Goal: Task Accomplishment & Management: Use online tool/utility

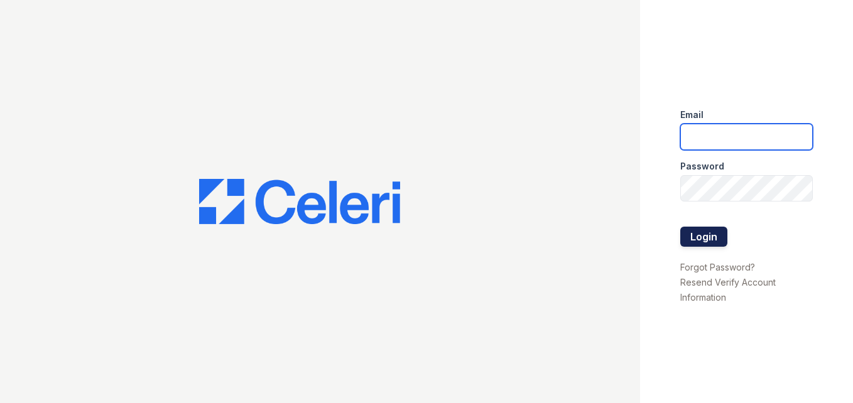
type input "renewonridgewood@trinity-pm.com"
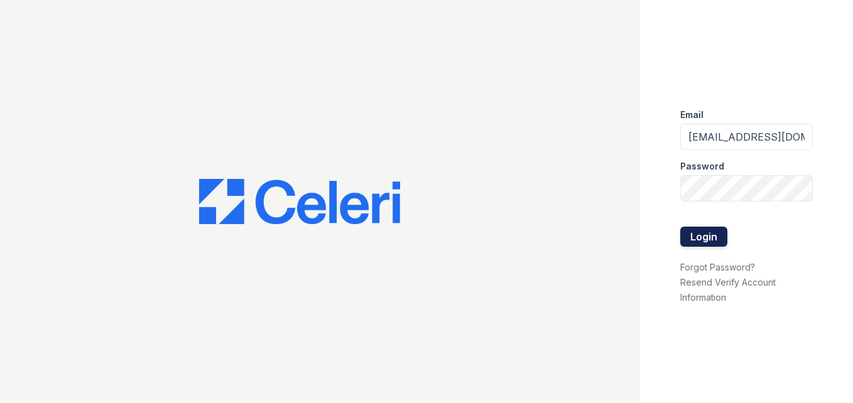
click at [703, 233] on button "Login" at bounding box center [704, 237] width 47 height 20
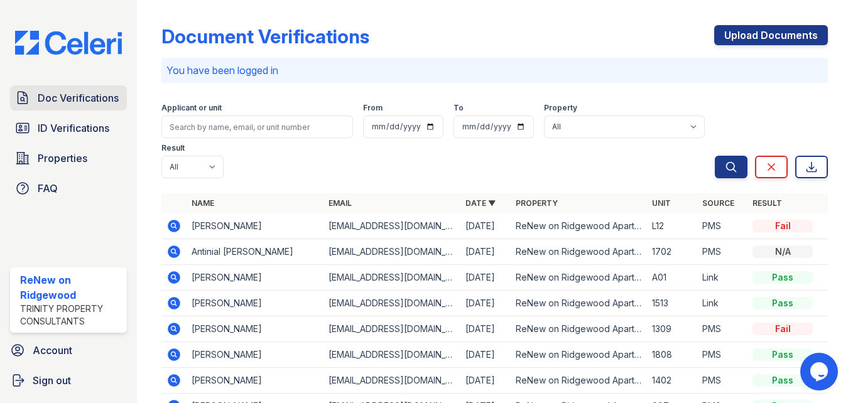
click at [113, 96] on span "Doc Verifications" at bounding box center [78, 97] width 81 height 15
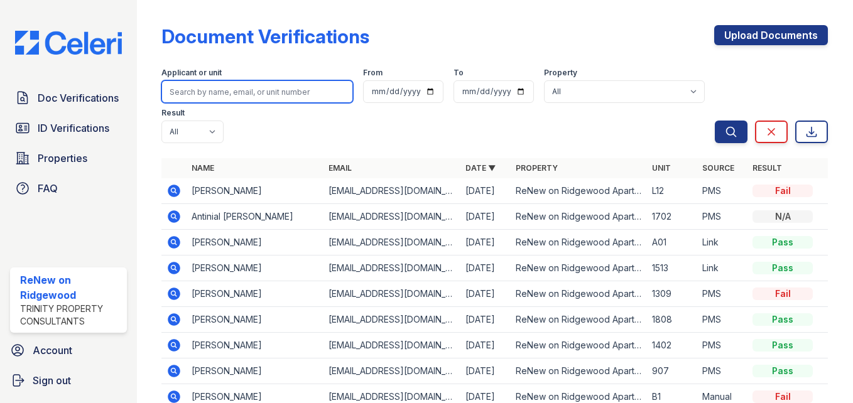
click at [222, 97] on input "search" at bounding box center [258, 91] width 192 height 23
type input "hardy"
click at [715, 121] on button "Search" at bounding box center [731, 132] width 33 height 23
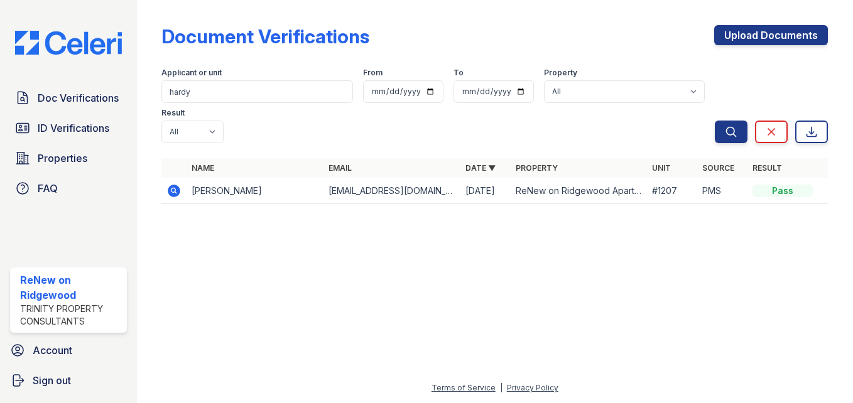
click at [176, 189] on icon at bounding box center [174, 191] width 13 height 13
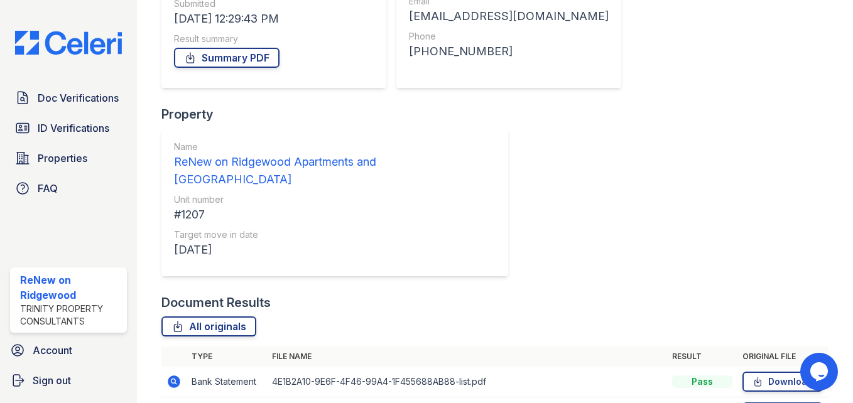
scroll to position [297, 0]
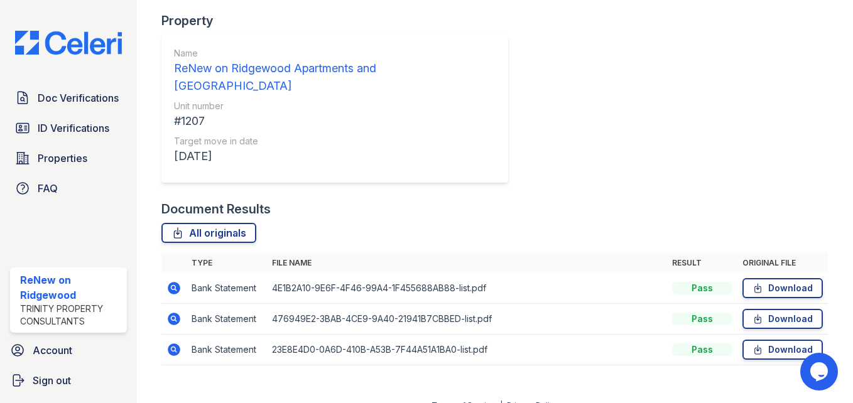
click at [174, 281] on icon at bounding box center [174, 288] width 15 height 15
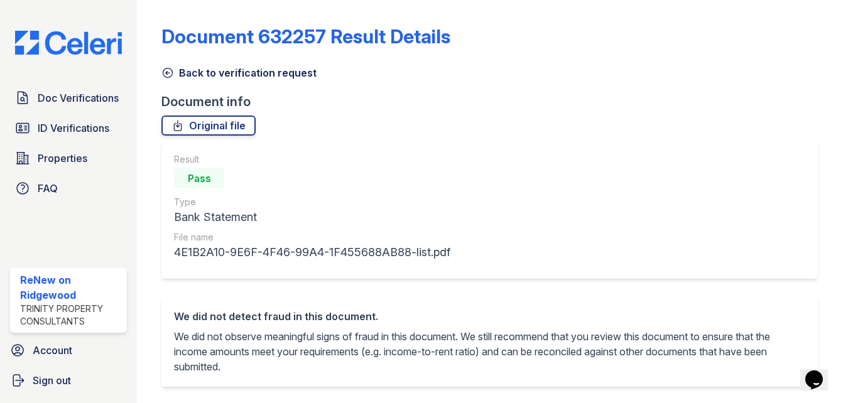
click at [175, 74] on link "Back to verification request" at bounding box center [239, 72] width 155 height 15
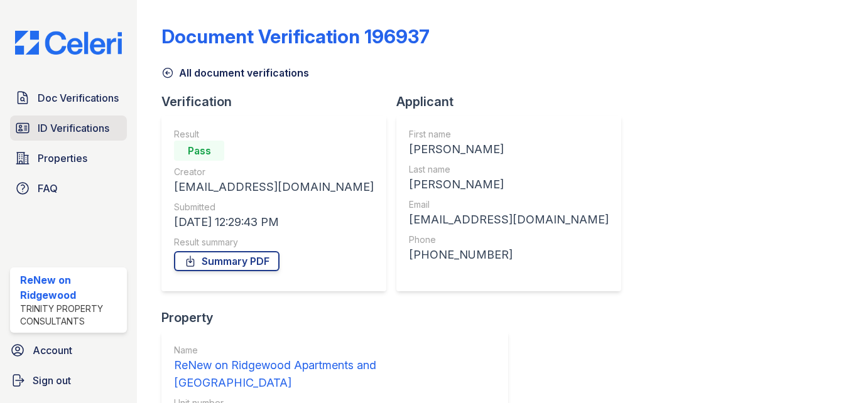
click at [84, 128] on span "ID Verifications" at bounding box center [74, 128] width 72 height 15
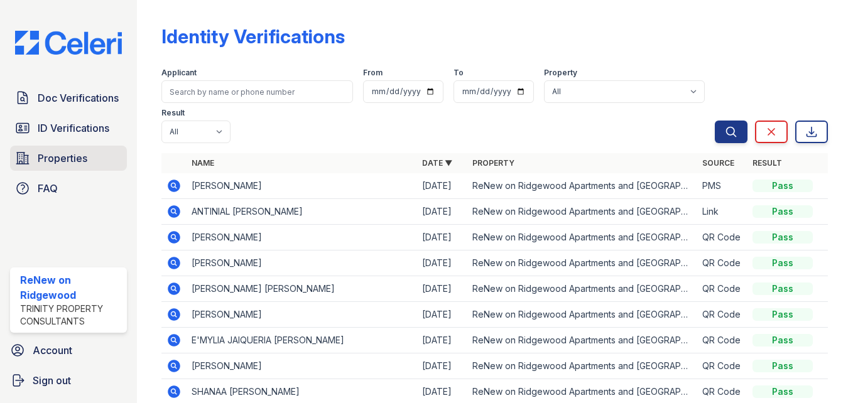
click at [70, 161] on span "Properties" at bounding box center [63, 158] width 50 height 15
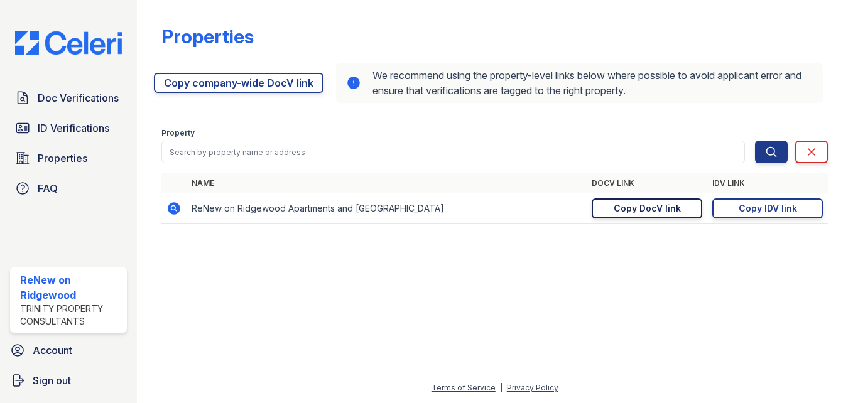
click at [644, 213] on div "Copy DocV link" at bounding box center [647, 208] width 67 height 13
click at [655, 212] on div "Copy DocV link" at bounding box center [647, 208] width 67 height 13
